Goal: Navigation & Orientation: Go to known website

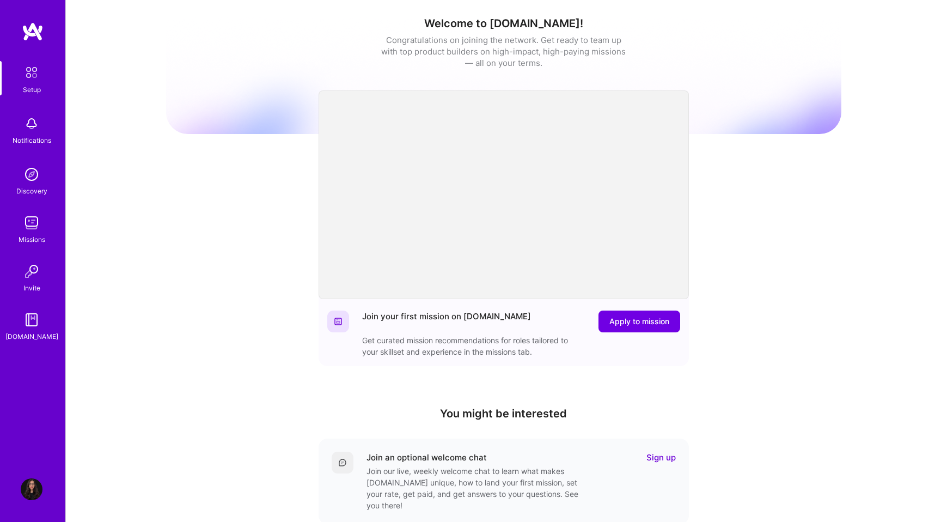
click at [39, 29] on img at bounding box center [33, 32] width 22 height 20
